Goal: Task Accomplishment & Management: Manage account settings

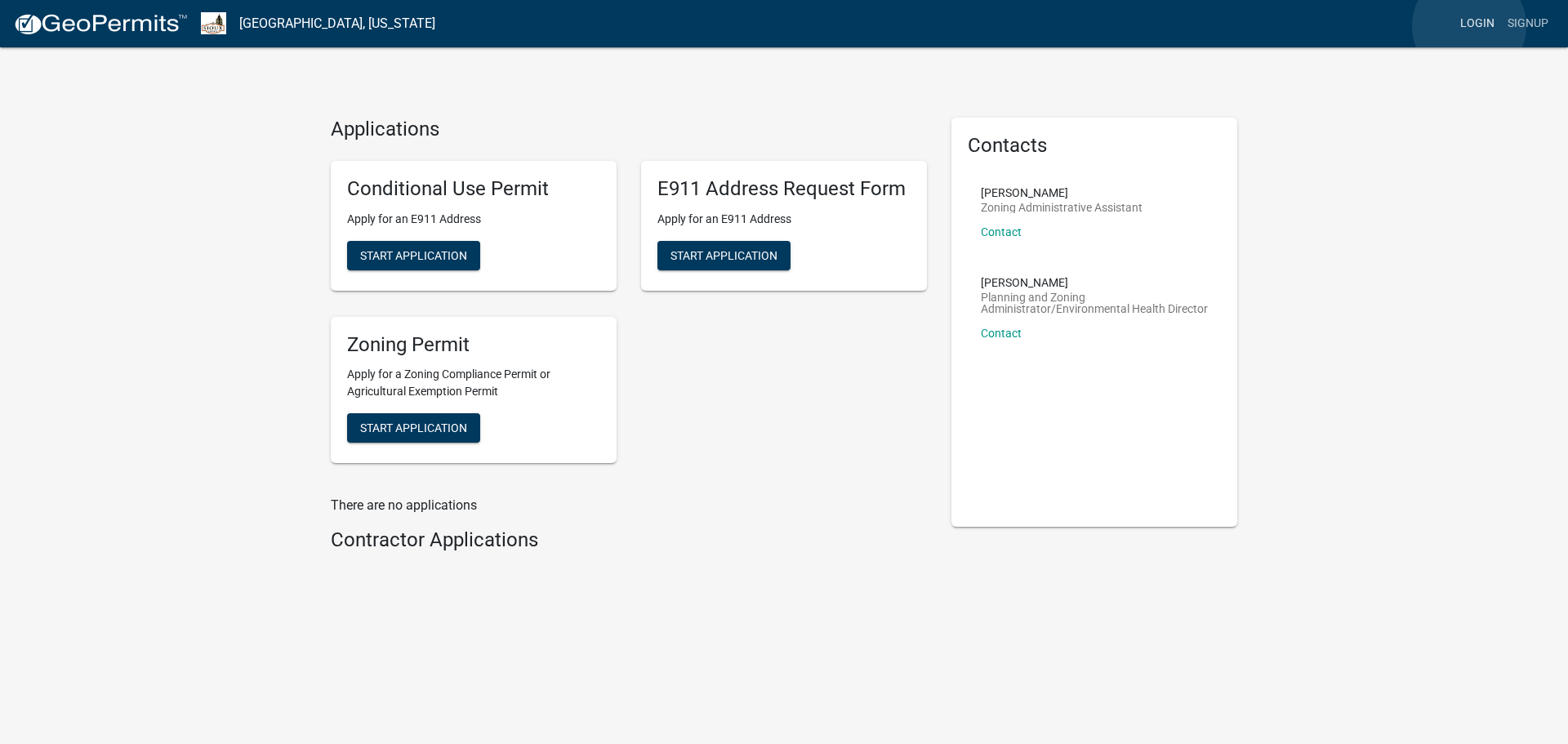
click at [1470, 26] on link "Login" at bounding box center [1478, 23] width 48 height 31
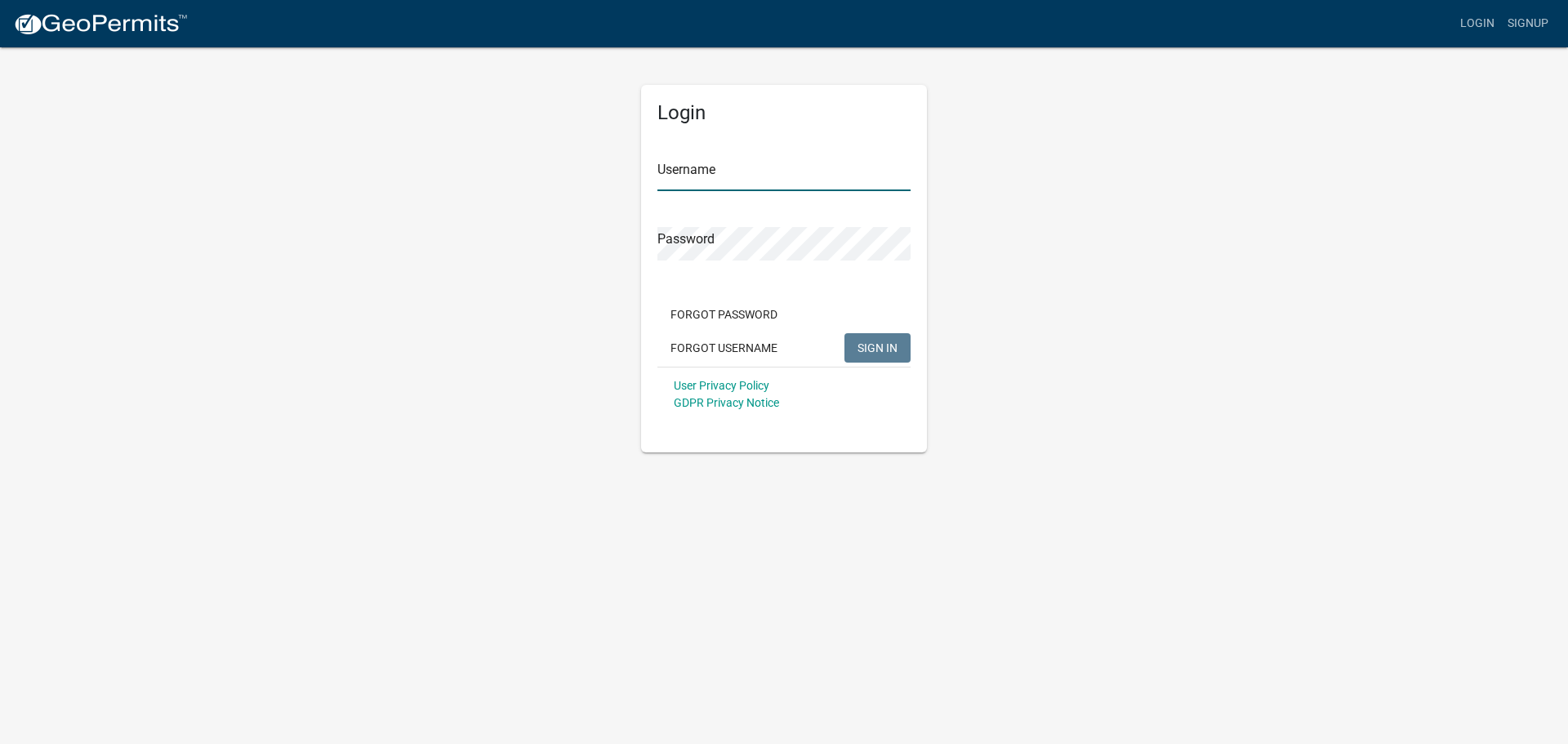
click at [780, 185] on input "Username" at bounding box center [784, 175] width 253 height 34
type input "marielar"
click at [844, 334] on button "SIGN IN" at bounding box center [877, 349] width 67 height 30
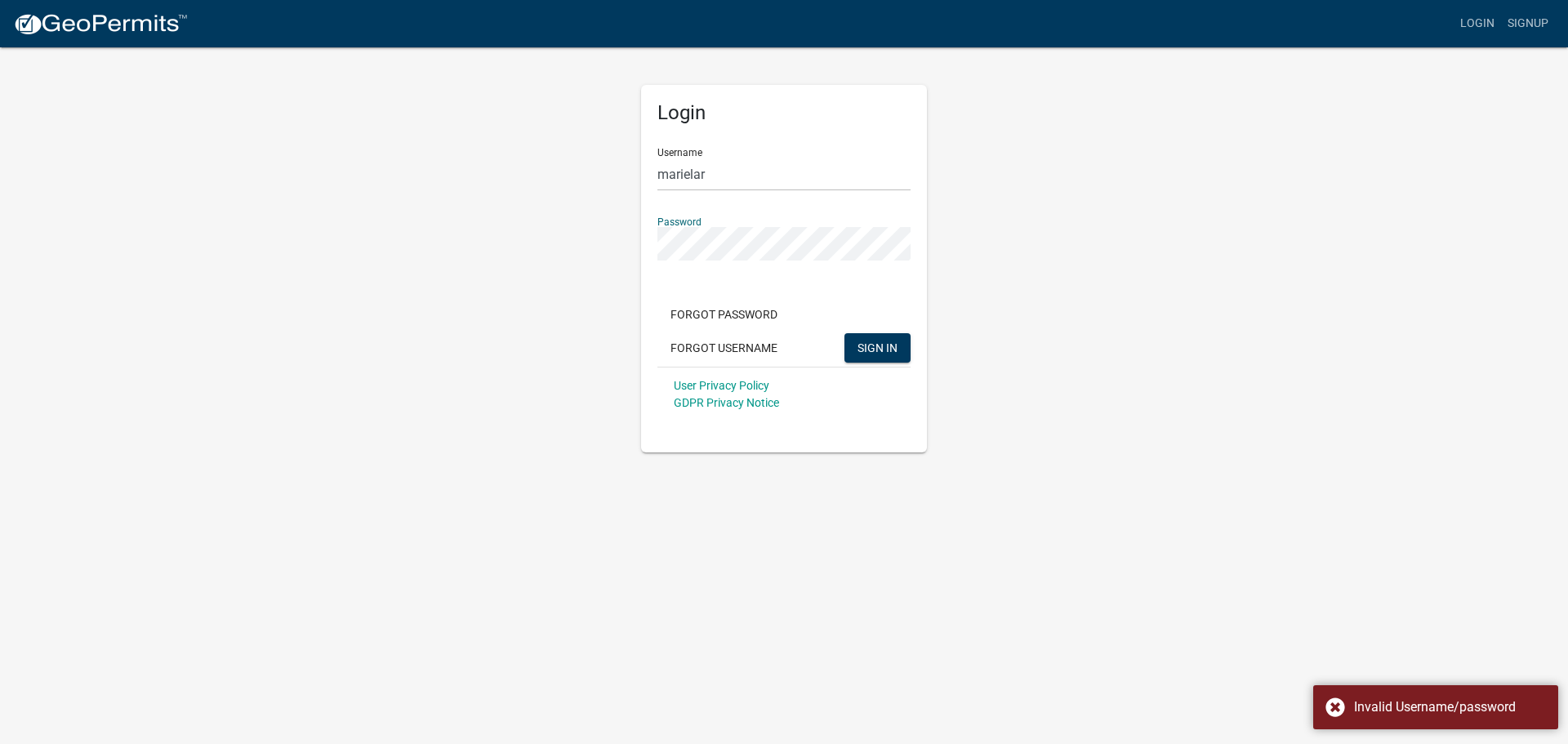
click at [575, 226] on div "Login Username marielar Password Forgot Password Forgot Username SIGN IN User P…" at bounding box center [784, 249] width 931 height 407
click at [844, 334] on button "SIGN IN" at bounding box center [877, 349] width 67 height 30
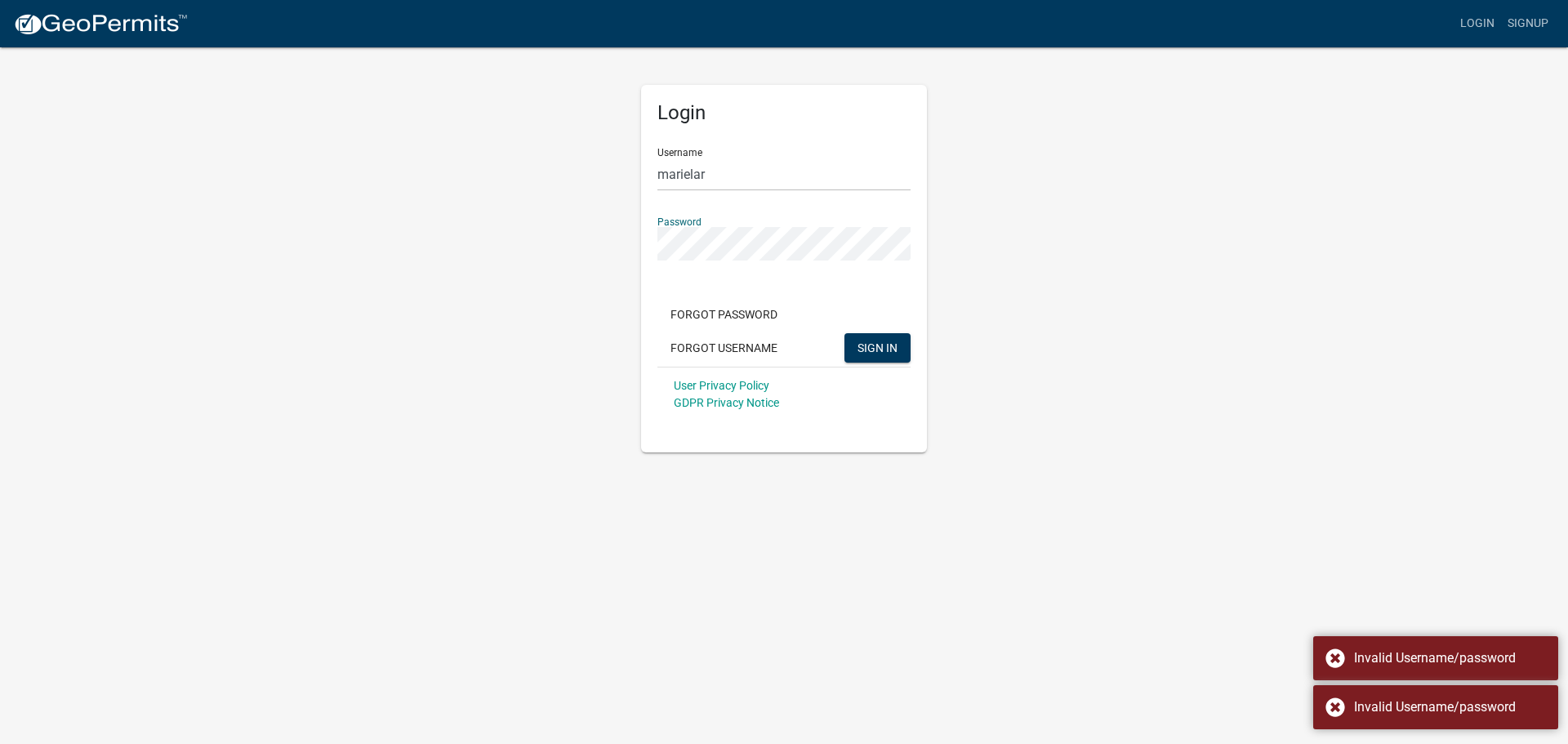
click at [844, 334] on button "SIGN IN" at bounding box center [877, 349] width 67 height 30
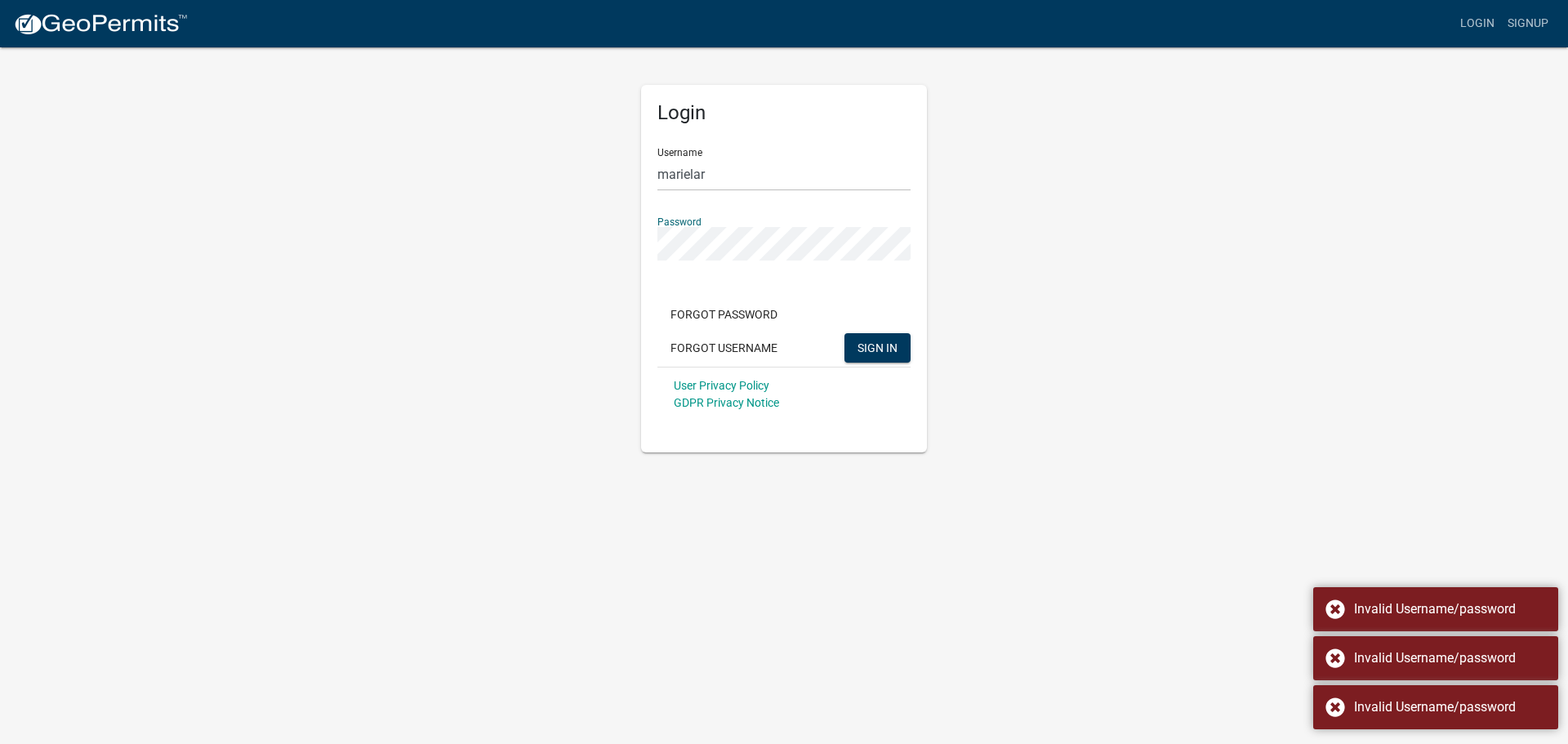
click at [844, 334] on button "SIGN IN" at bounding box center [877, 349] width 67 height 30
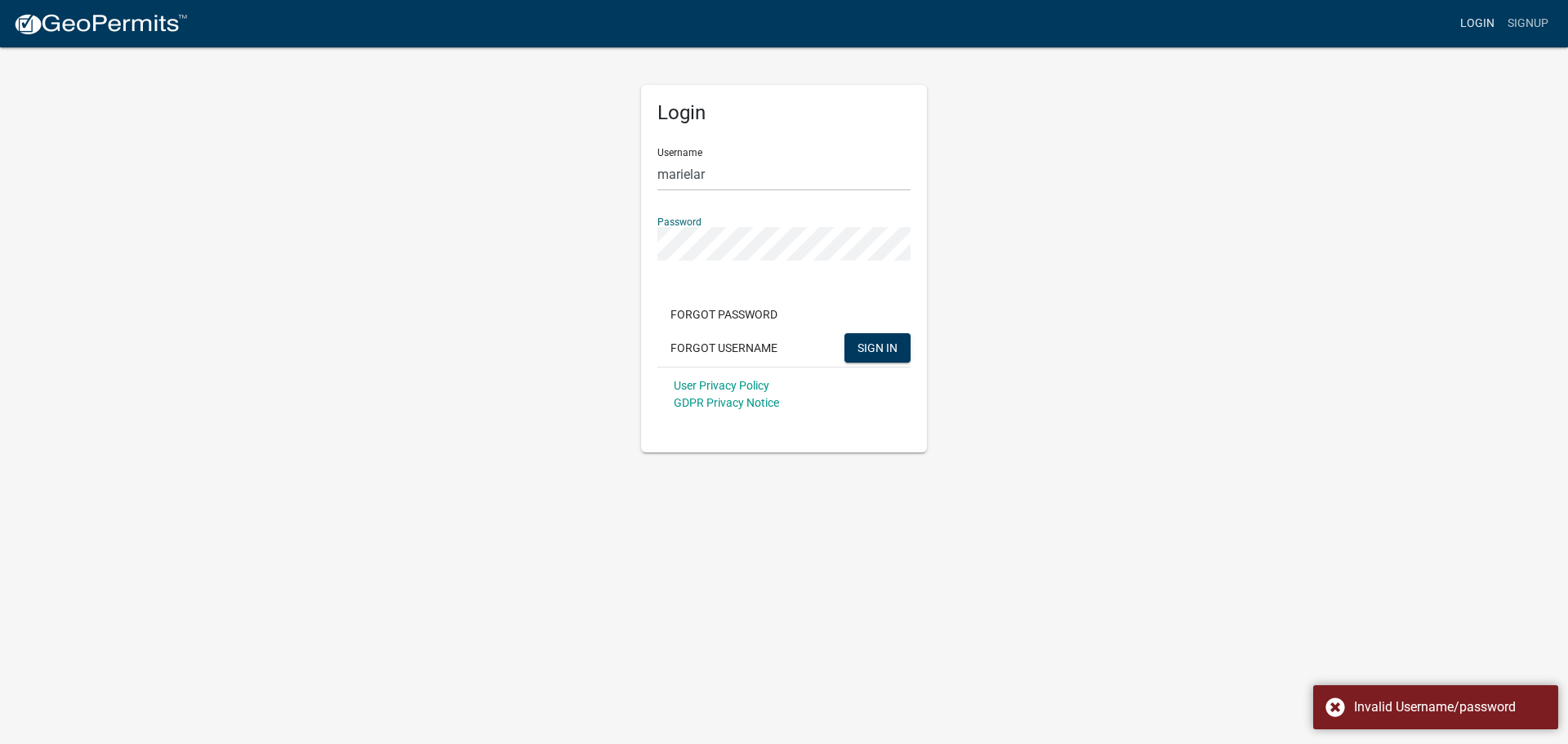
click at [1479, 17] on link "Login" at bounding box center [1478, 23] width 48 height 31
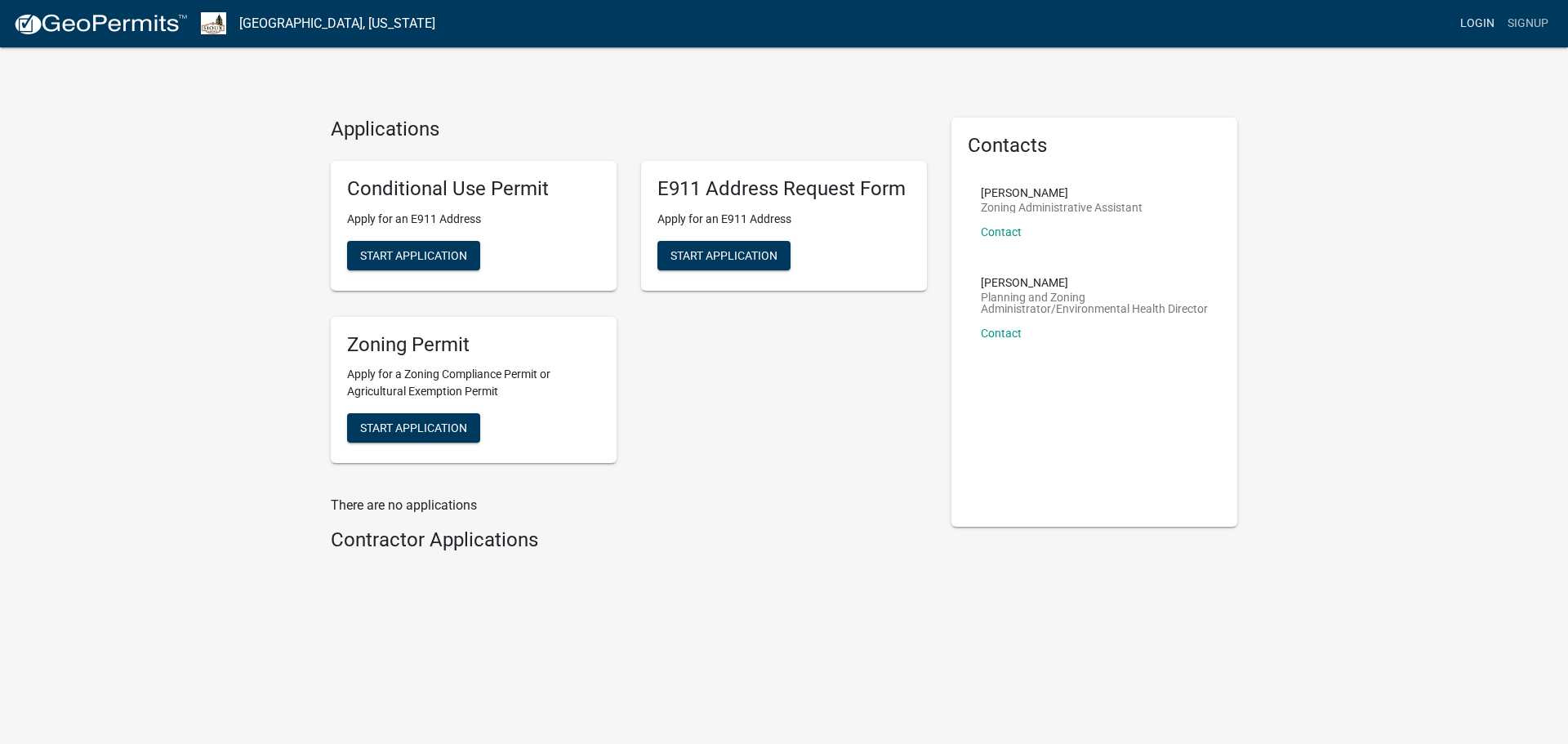
click at [1473, 21] on link "Login" at bounding box center [1478, 23] width 48 height 31
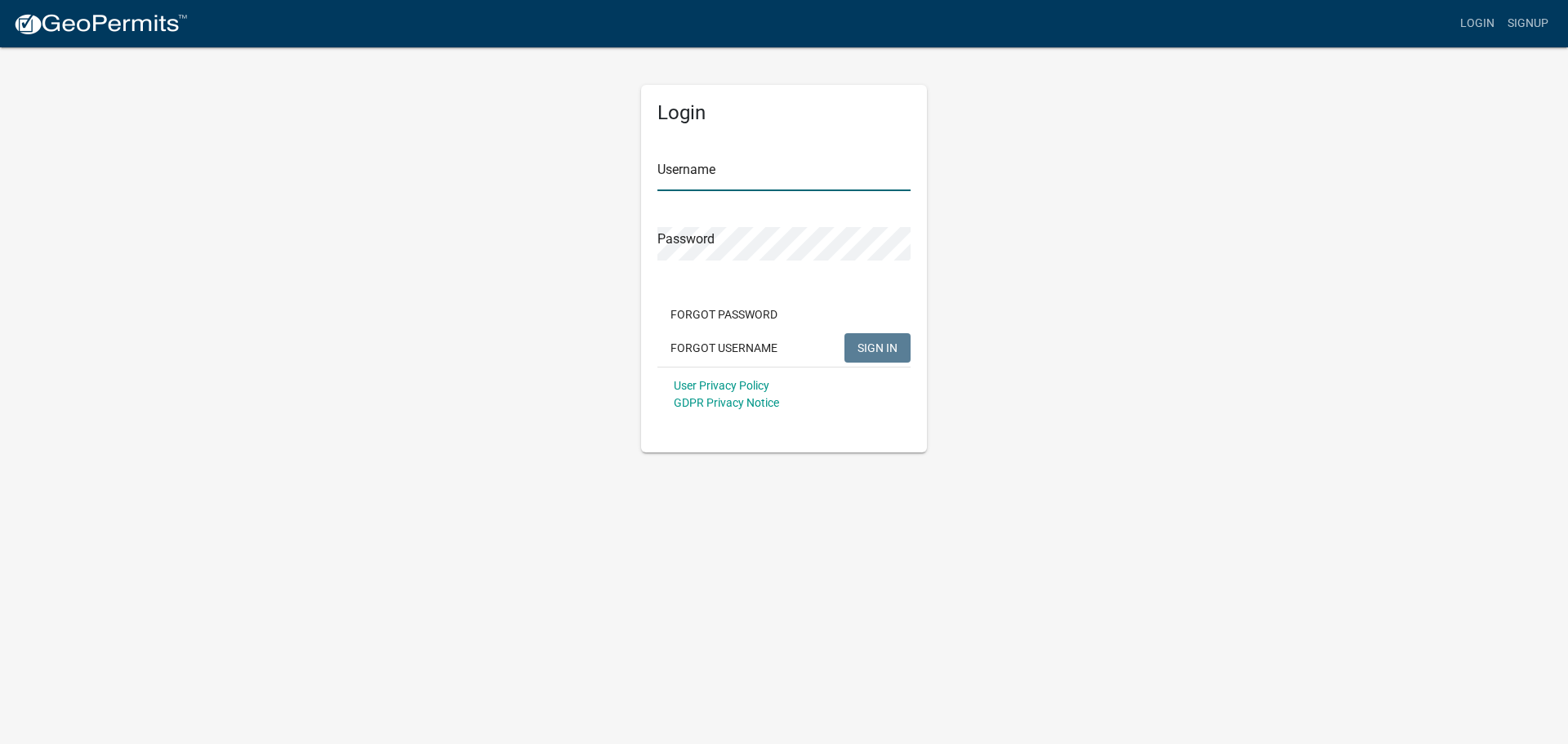
click at [729, 176] on input "Username" at bounding box center [784, 175] width 253 height 34
type input "marielar"
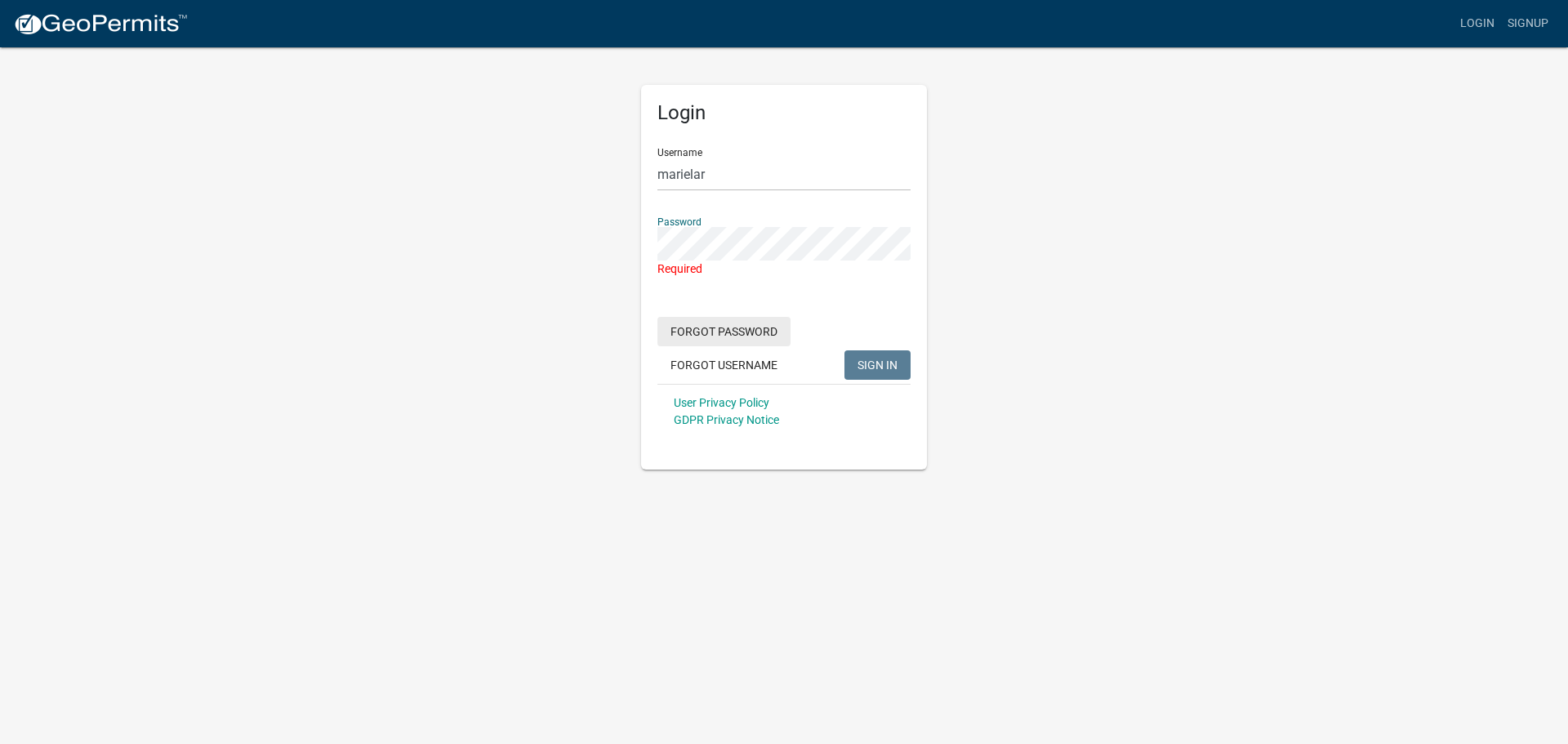
click at [720, 340] on button "Forgot Password" at bounding box center [724, 332] width 133 height 30
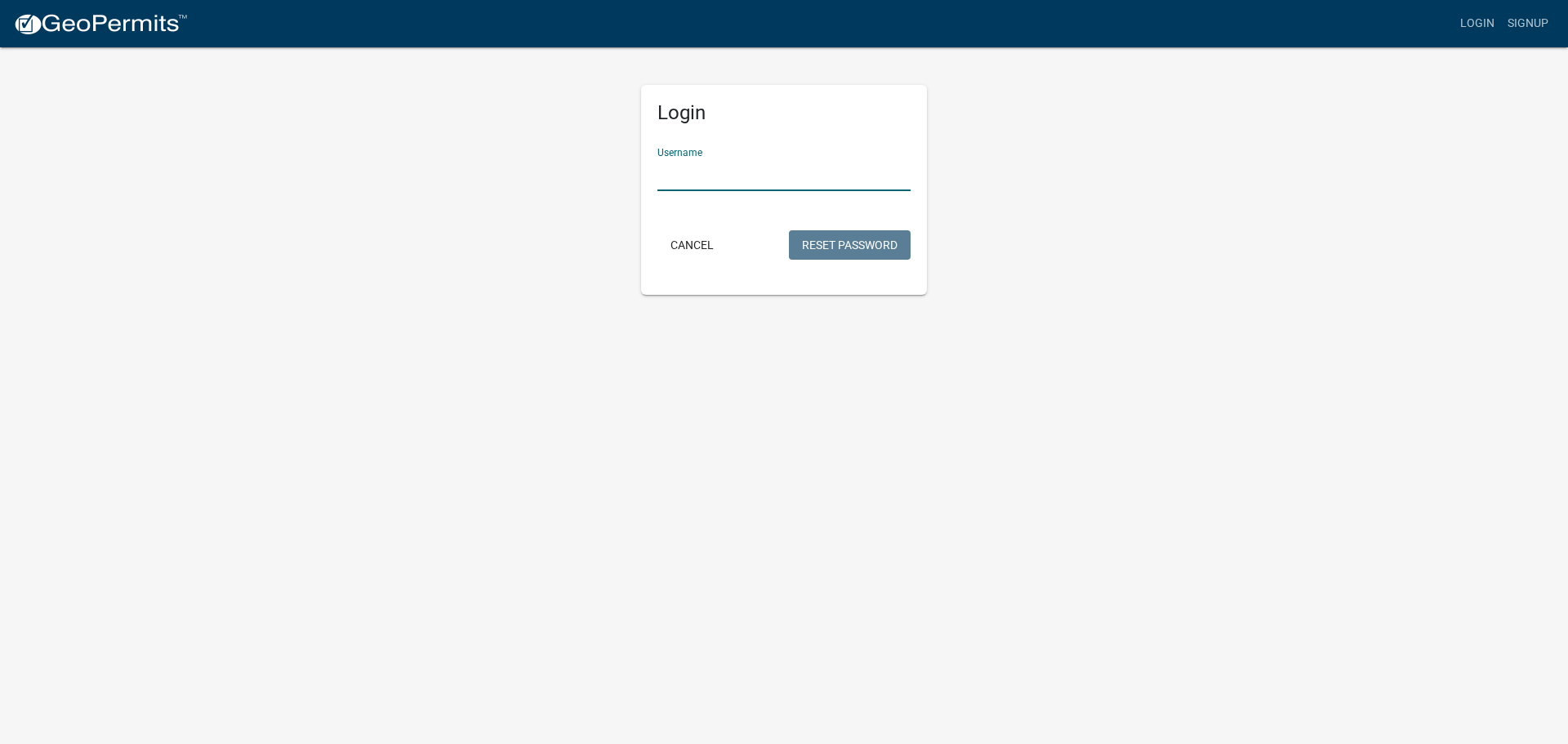
click at [711, 163] on input "Username" at bounding box center [784, 175] width 253 height 34
type input "marielar"
click at [830, 244] on button "Reset Password" at bounding box center [849, 245] width 122 height 30
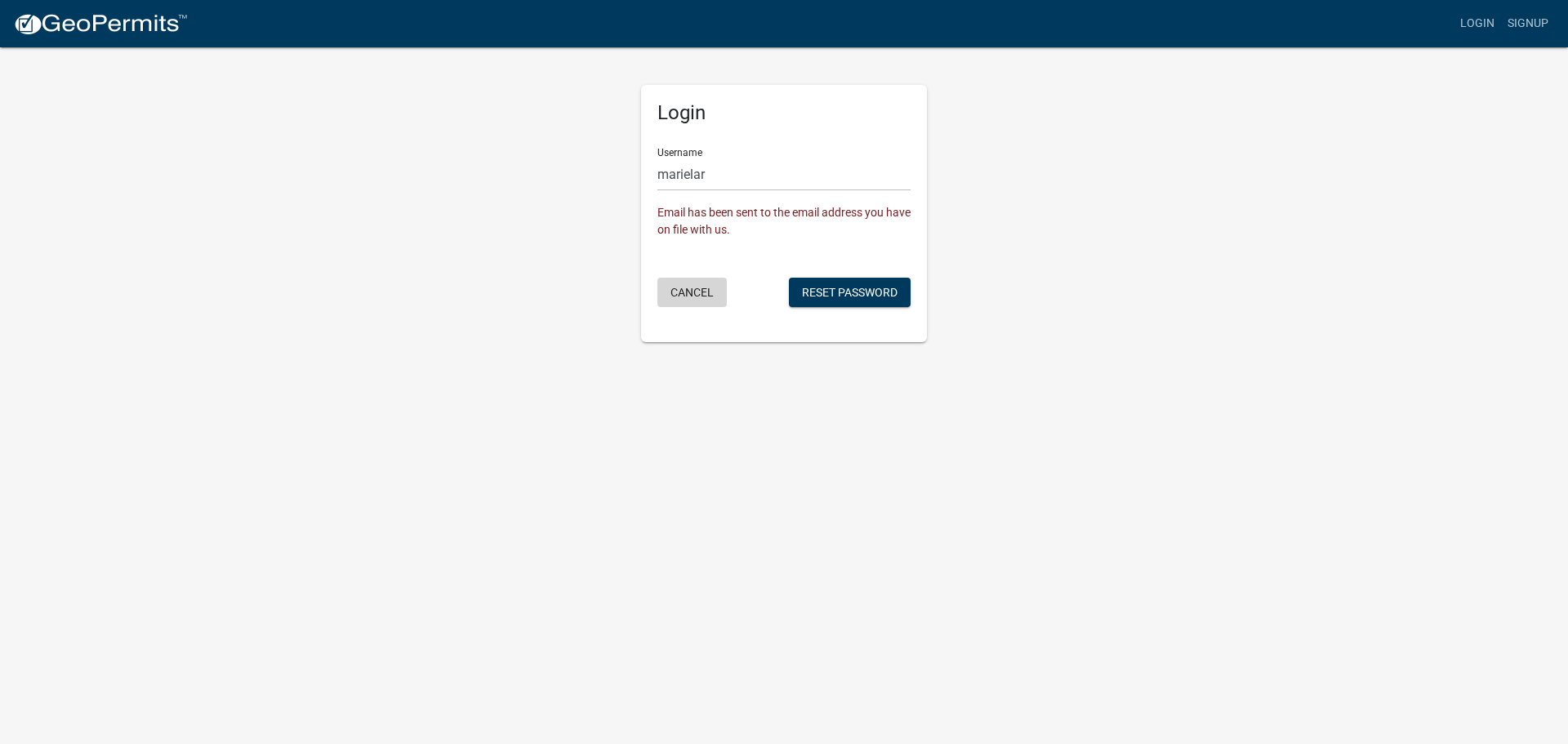
click at [675, 288] on button "Cancel" at bounding box center [692, 293] width 70 height 30
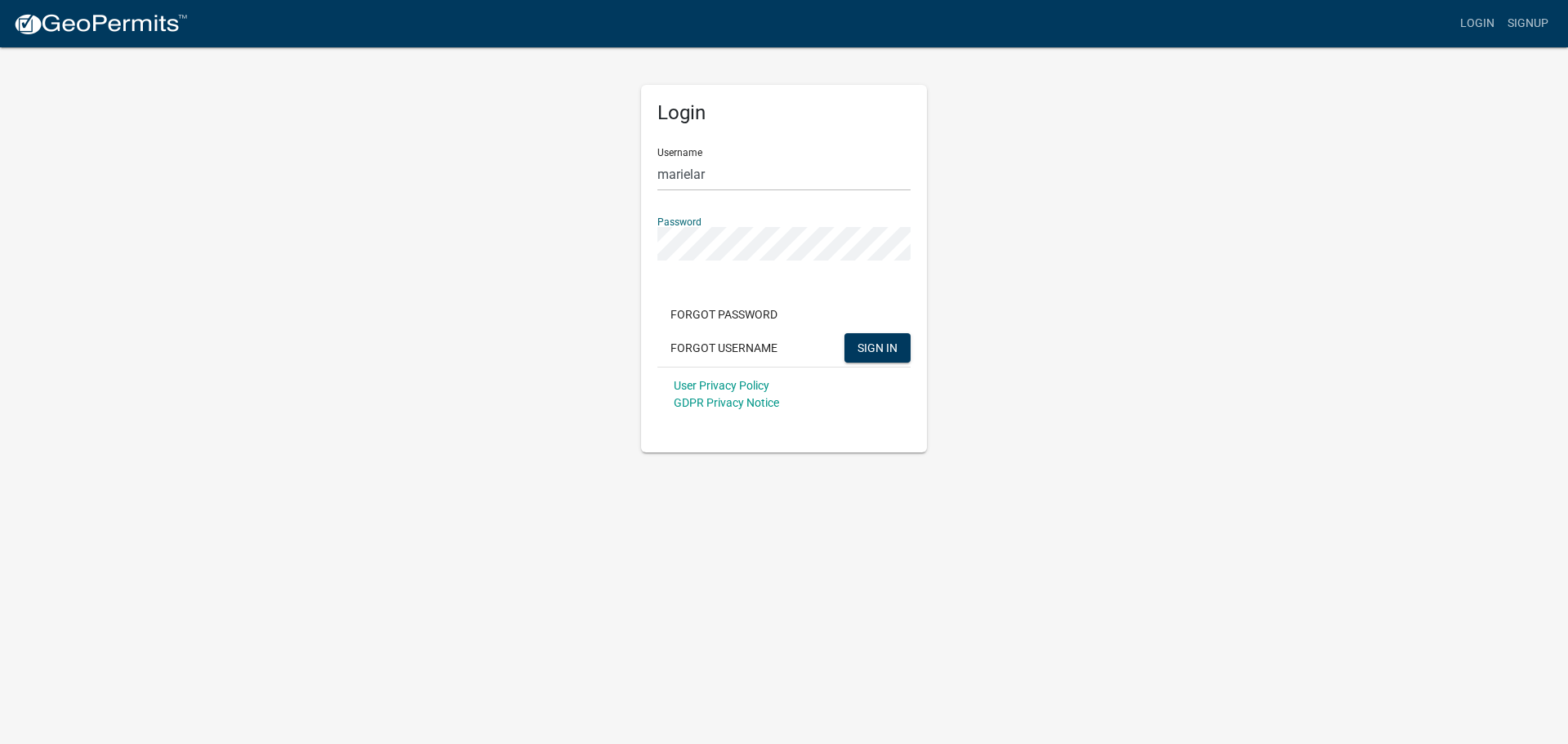
click at [844, 334] on button "SIGN IN" at bounding box center [877, 349] width 67 height 30
